Goal: Use online tool/utility: Use online tool/utility

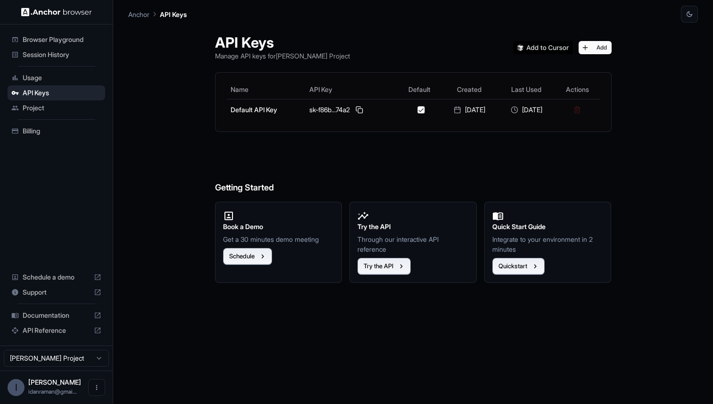
click at [68, 45] on div "Browser Playground" at bounding box center [57, 39] width 98 height 15
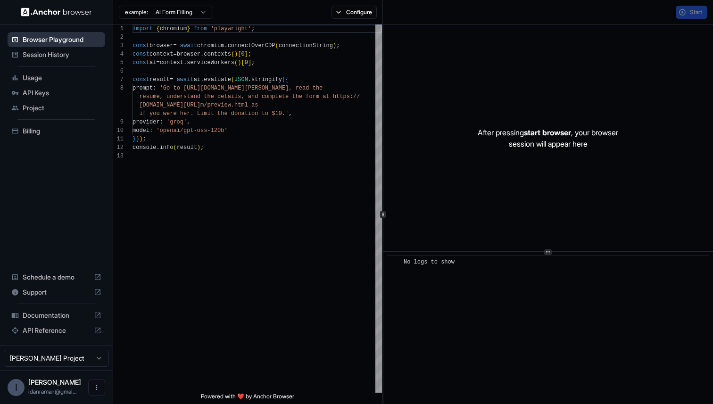
scroll to position [59, 0]
click at [193, 14] on html "Browser Playground Session History Usage API Keys Project Billing Schedule a de…" at bounding box center [356, 202] width 713 height 404
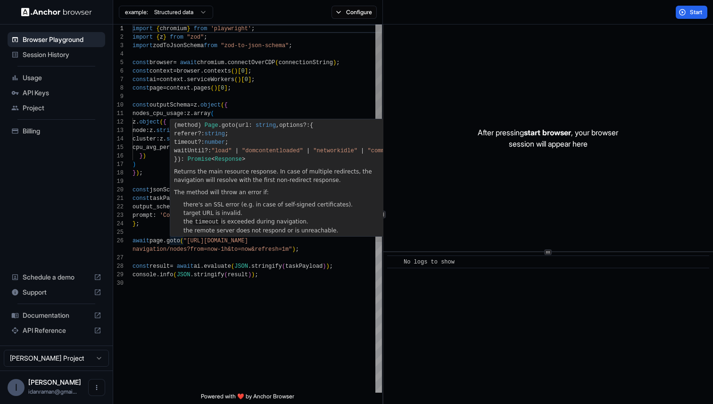
scroll to position [42, 0]
drag, startPoint x: 190, startPoint y: 240, endPoint x: 216, endPoint y: 217, distance: 35.4
click at [190, 240] on div "import { chromium } from 'playwright' ; import { z } from "zod" ; import zodToJ…" at bounding box center [258, 336] width 250 height 623
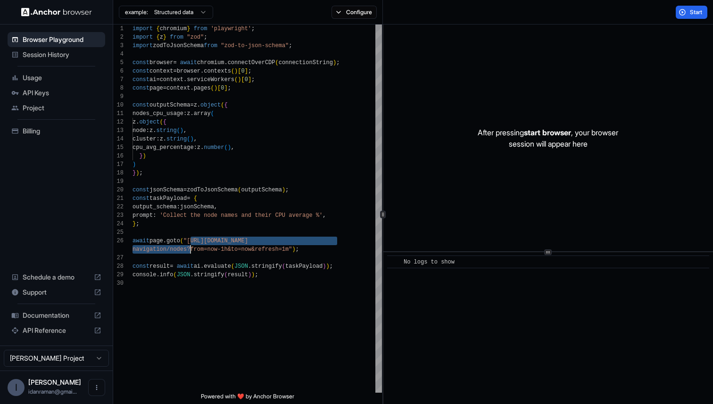
click at [179, 21] on div "example: Structured data Configure" at bounding box center [248, 12] width 270 height 25
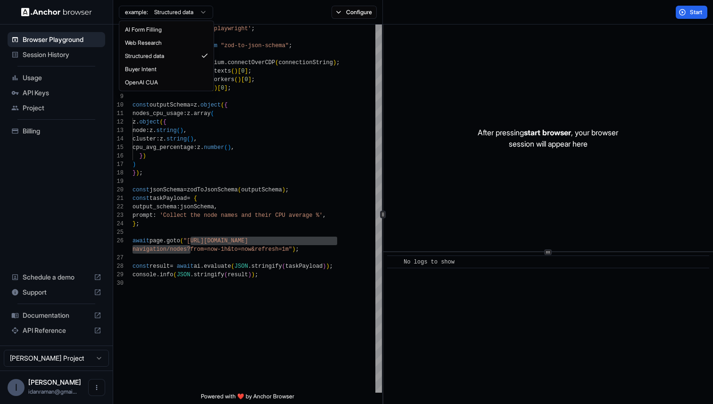
click at [181, 13] on html "Browser Playground Session History Usage API Keys Project Billing Schedule a de…" at bounding box center [356, 202] width 713 height 404
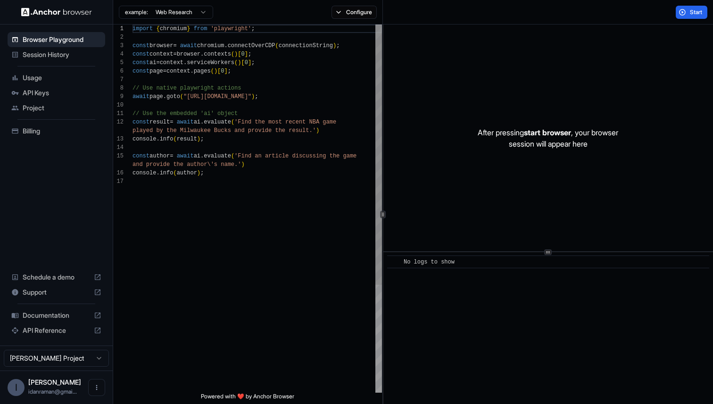
scroll to position [68, 0]
click at [191, 99] on div "import { chromium } from 'playwright' ; const browser = await chromium . connec…" at bounding box center [258, 285] width 250 height 521
type textarea "**********"
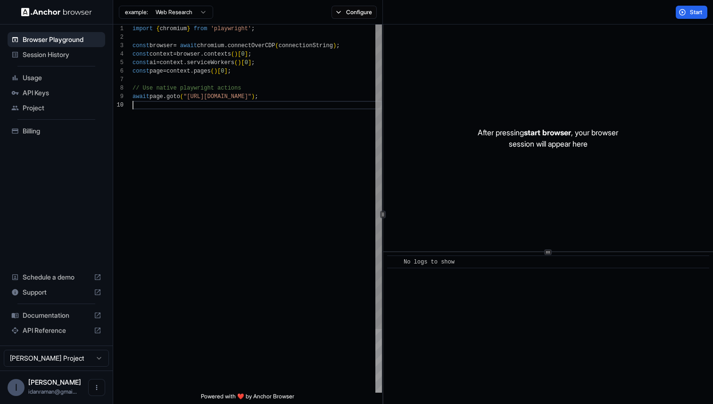
type textarea "**********"
click at [687, 12] on button "Start" at bounding box center [692, 12] width 32 height 13
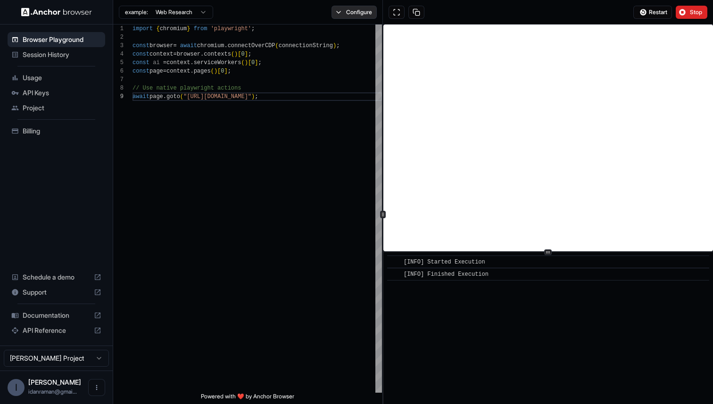
click at [345, 14] on button "Configure" at bounding box center [355, 12] width 46 height 13
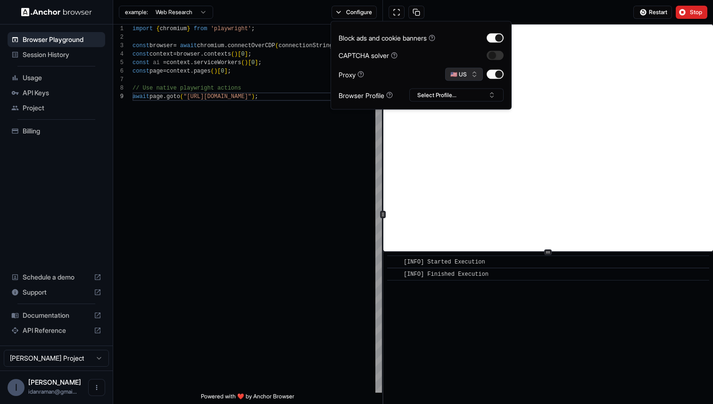
click at [461, 79] on button "🇺🇸 US" at bounding box center [464, 74] width 38 height 13
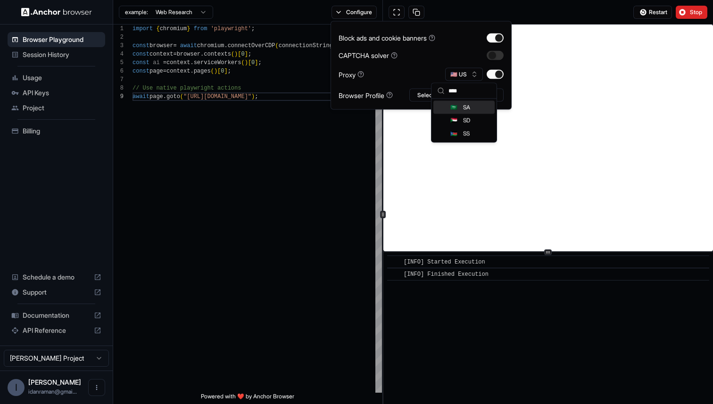
scroll to position [0, 0]
type input "*****"
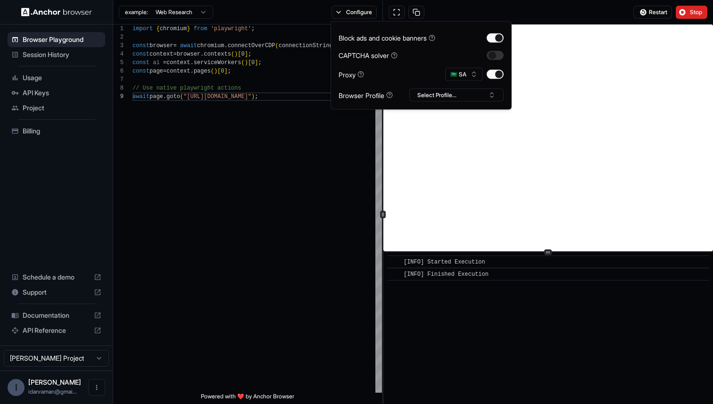
click at [410, 67] on div "Block ads and cookie banners CAPTCHA solver Proxy 🇸🇦 SA Browser Profile Select …" at bounding box center [421, 65] width 165 height 73
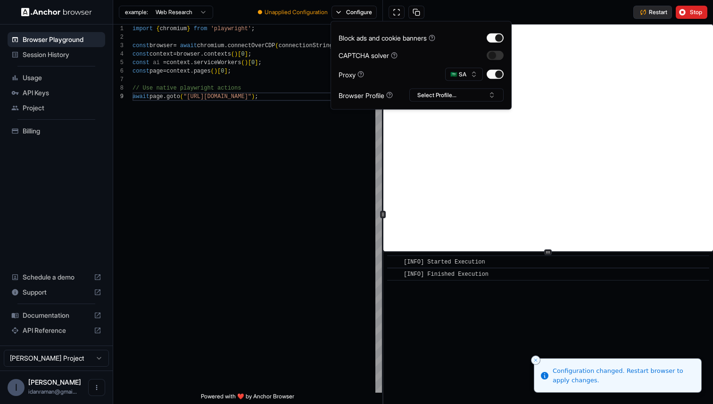
click at [638, 10] on button "Restart" at bounding box center [652, 12] width 39 height 13
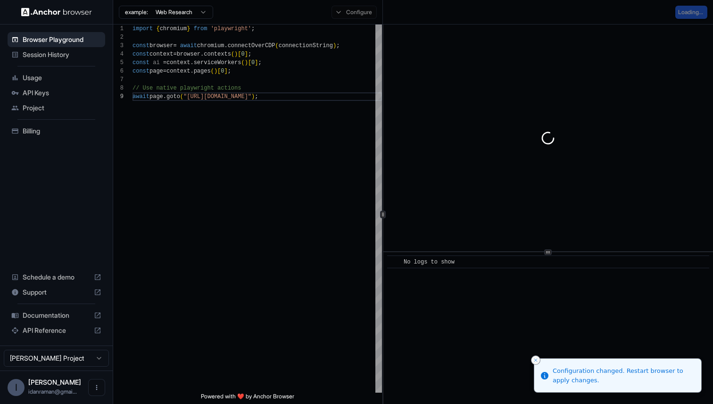
click at [536, 359] on icon "Close toast" at bounding box center [536, 361] width 6 height 6
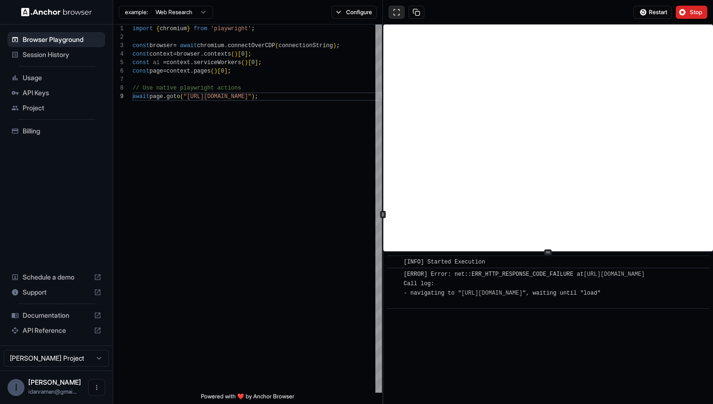
click at [396, 9] on button at bounding box center [397, 12] width 16 height 13
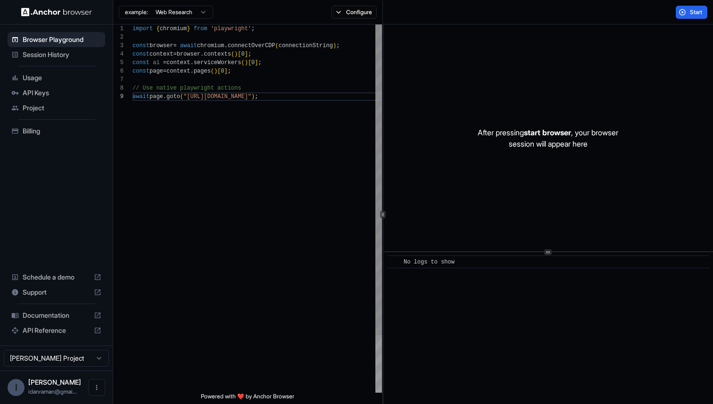
click at [231, 95] on div "import { chromium } from 'playwright' ; const browser = await chromium . connec…" at bounding box center [258, 243] width 250 height 436
type textarea "**********"
click at [701, 11] on span "Start" at bounding box center [696, 12] width 13 height 8
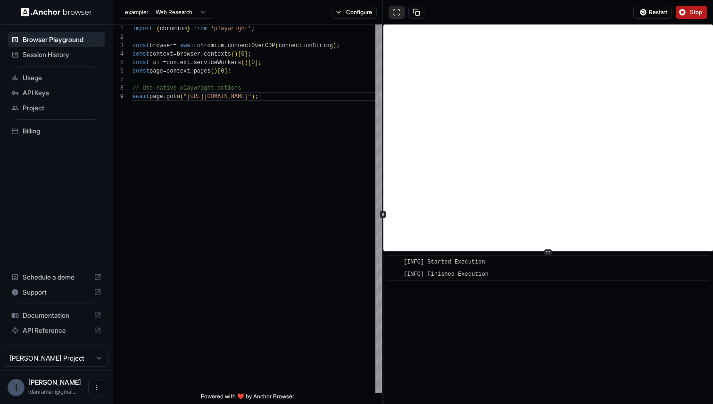
click at [393, 12] on button at bounding box center [397, 12] width 16 height 13
